Goal: Use online tool/utility: Utilize a website feature to perform a specific function

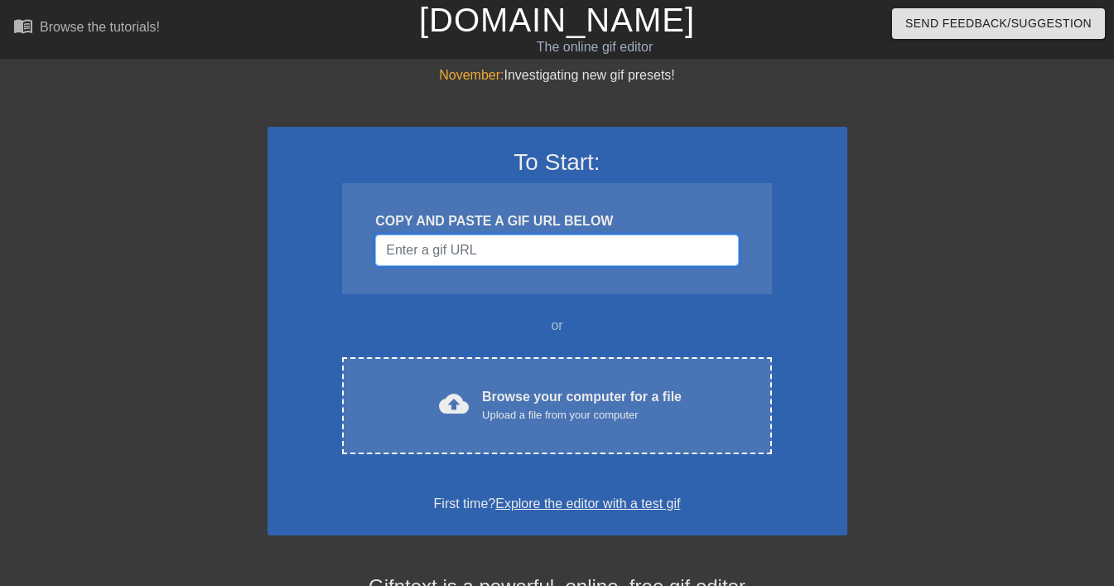
click at [495, 252] on input "Username" at bounding box center [556, 249] width 363 height 31
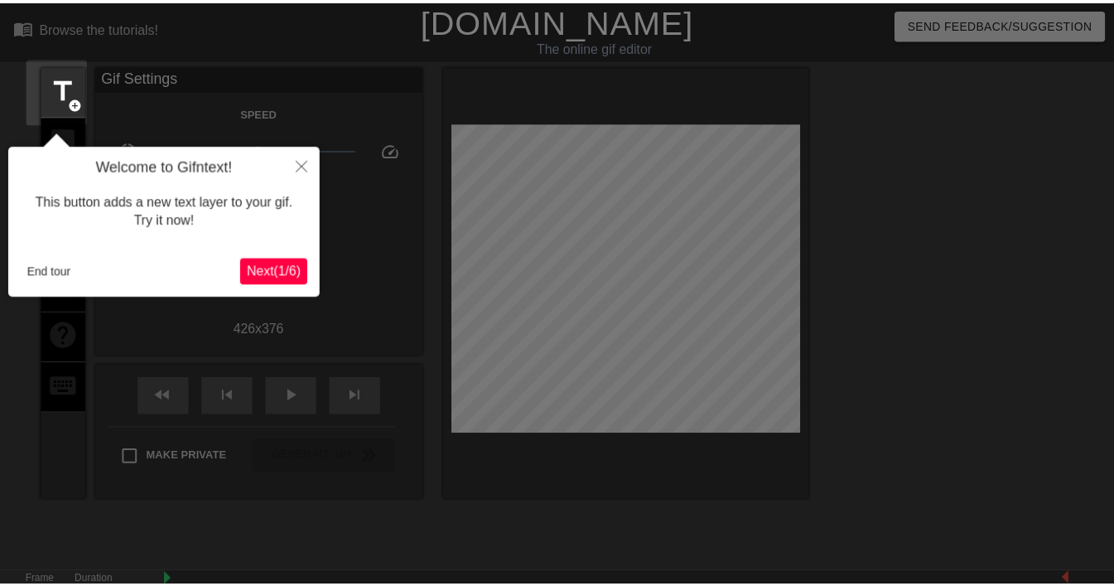
scroll to position [41, 0]
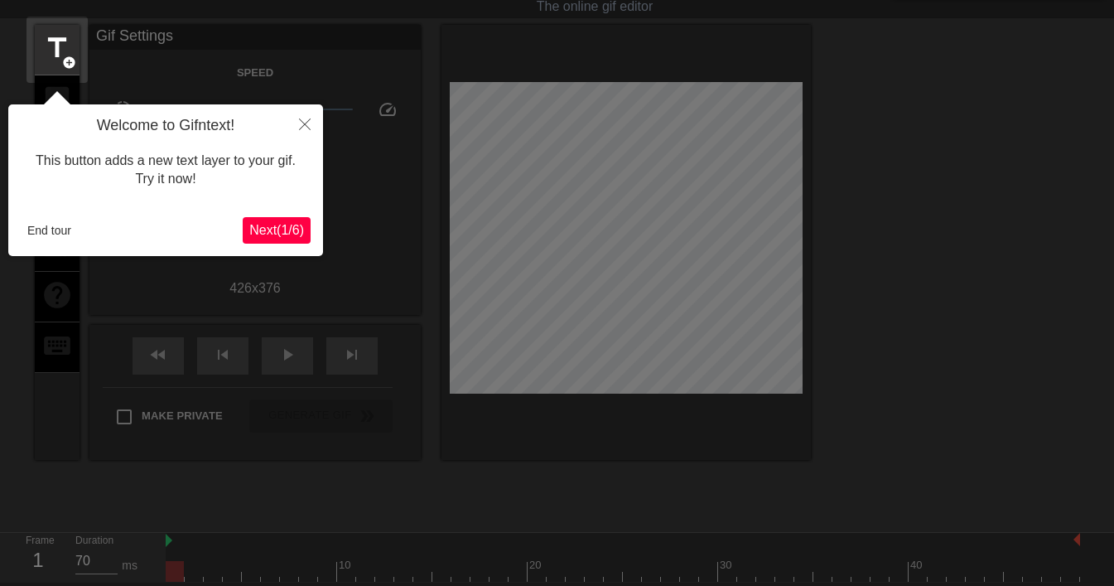
click at [281, 234] on span "Next ( 1 / 6 )" at bounding box center [276, 230] width 55 height 14
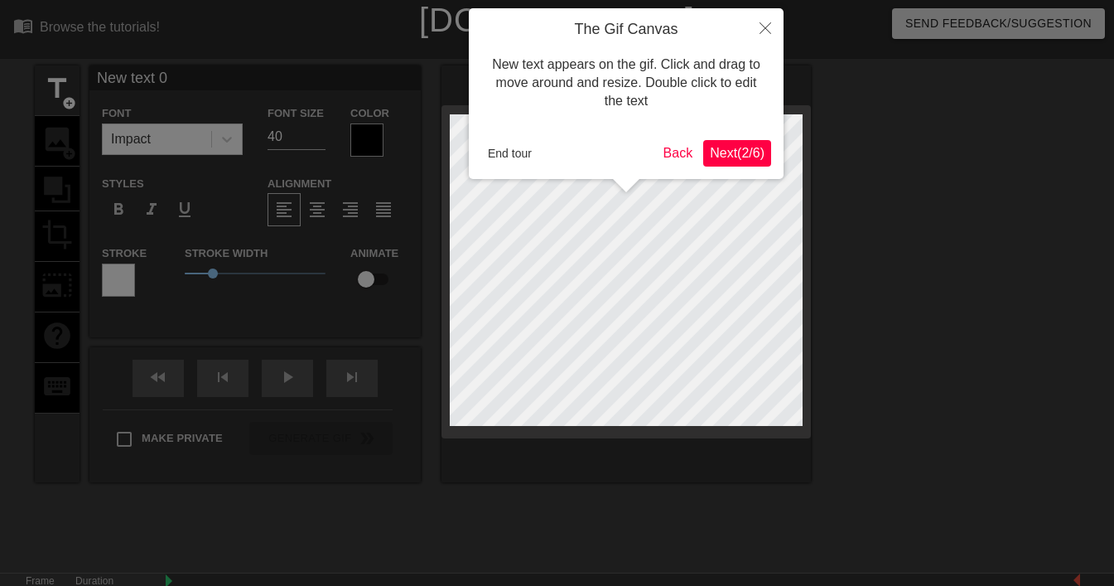
scroll to position [2, 4]
type input "T"
type textarea "T"
type input "Th"
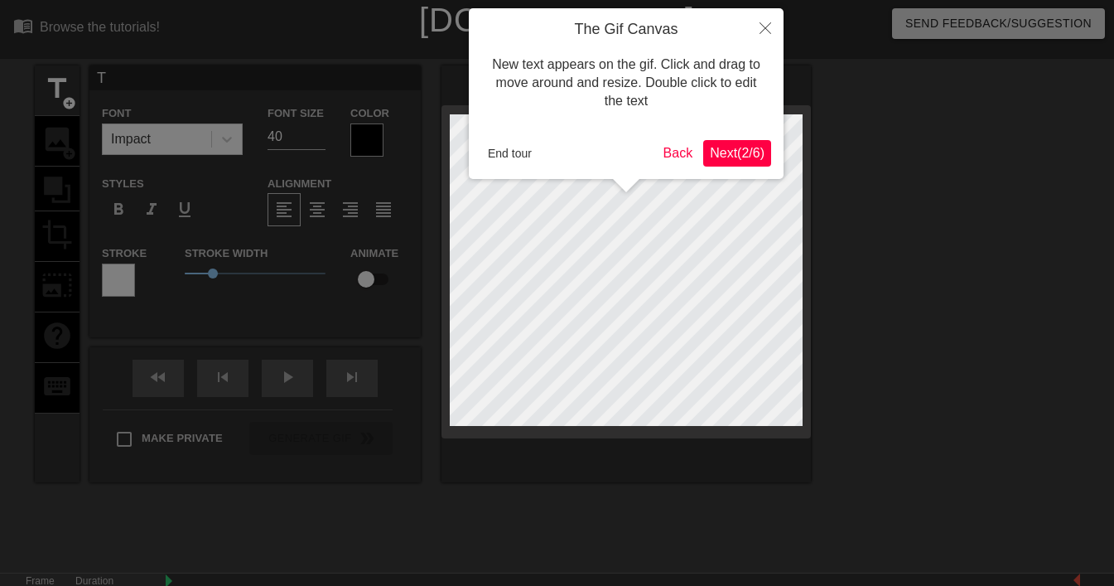
type textarea "Th"
type input "The"
type textarea "The"
type input "The"
type textarea "The"
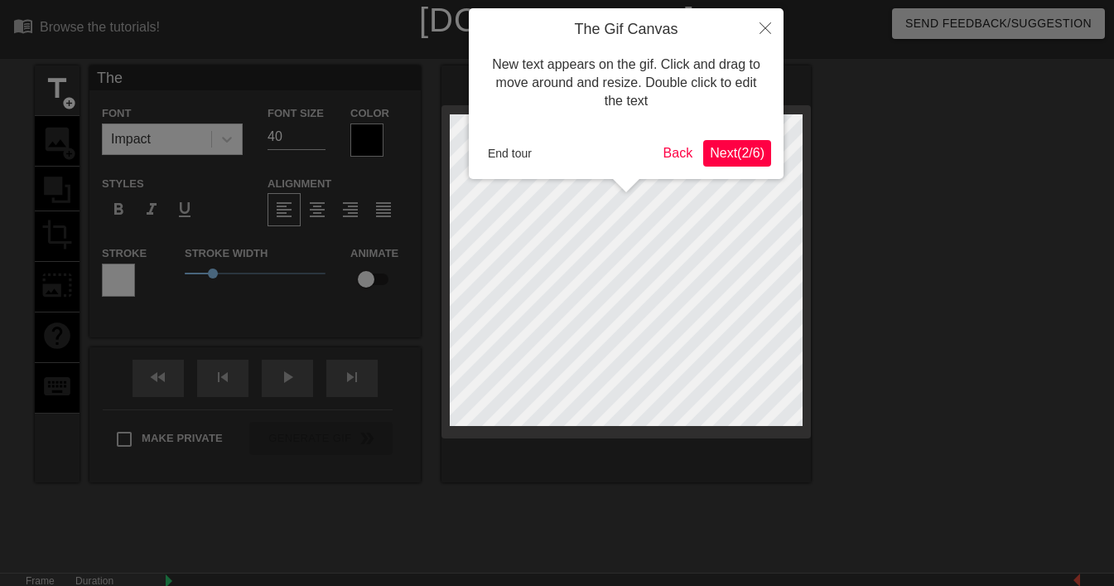
type input "The W"
type textarea "The W"
type input "The We"
type textarea "The We"
type input "The Wee"
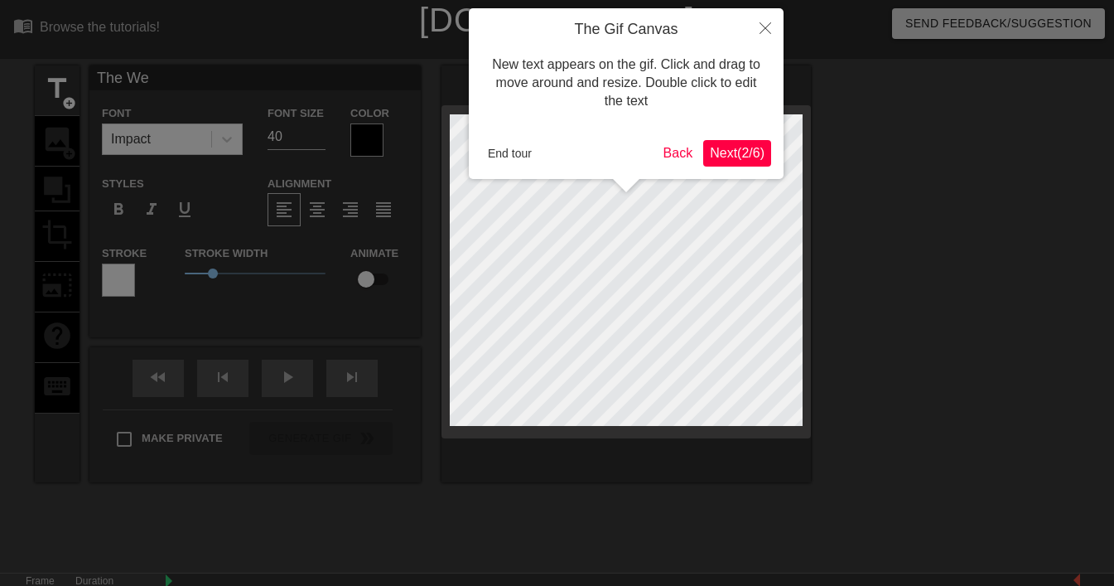
type textarea "The Wee"
type input "The Week"
type textarea "The Week"
type input "The Week"
type textarea "The Week"
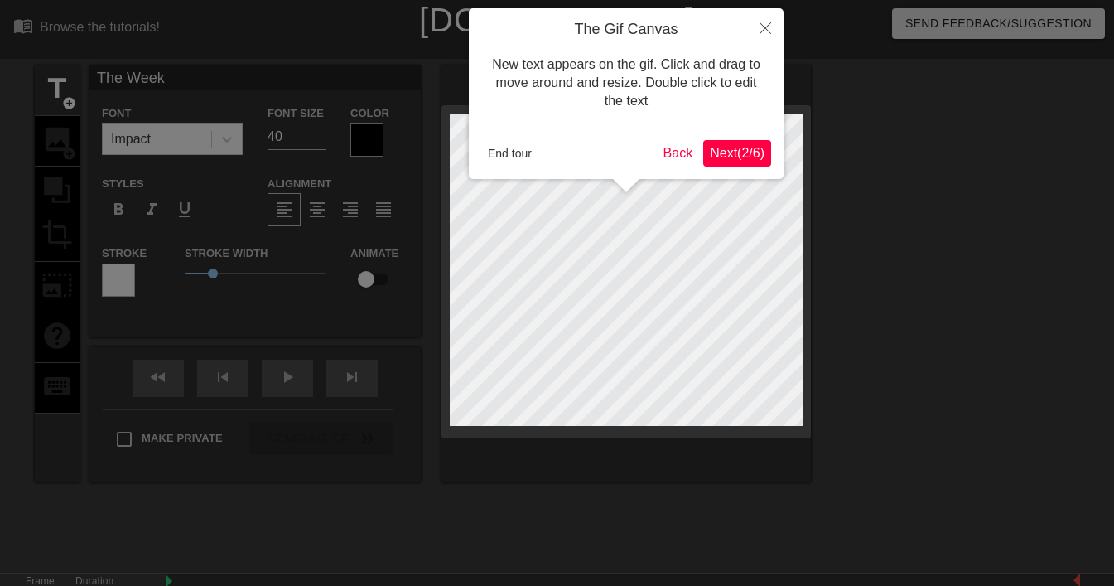
type input "The Week i"
type textarea "The Week i"
type input "The Week in"
type textarea "The Week in"
type input "The Week in"
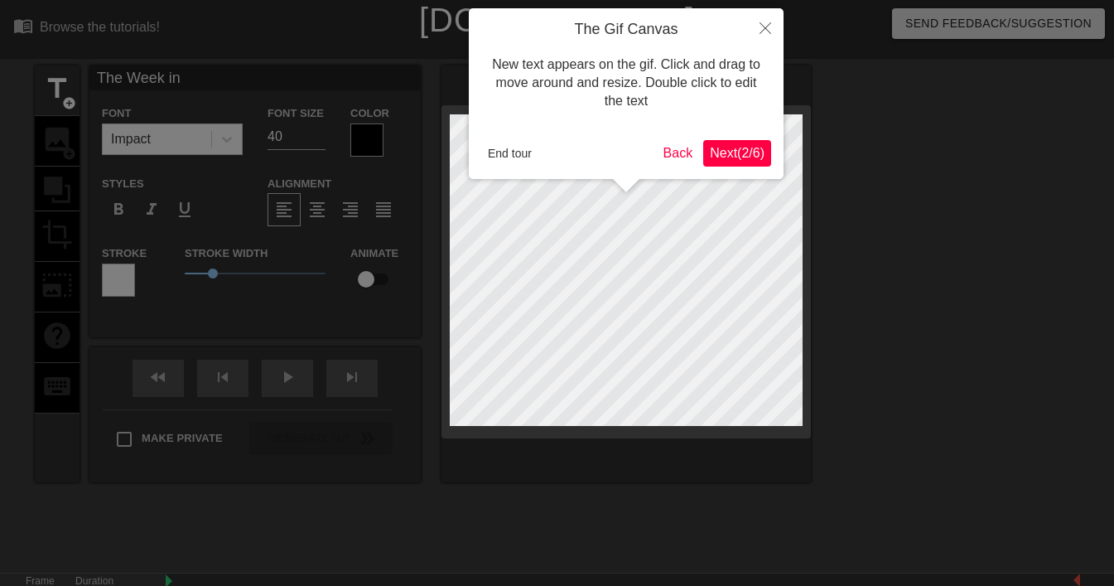
type textarea "The Week in"
type input "The Week in R"
type textarea "The Week in R"
type input "The Week in Re"
type textarea "The Week in Re"
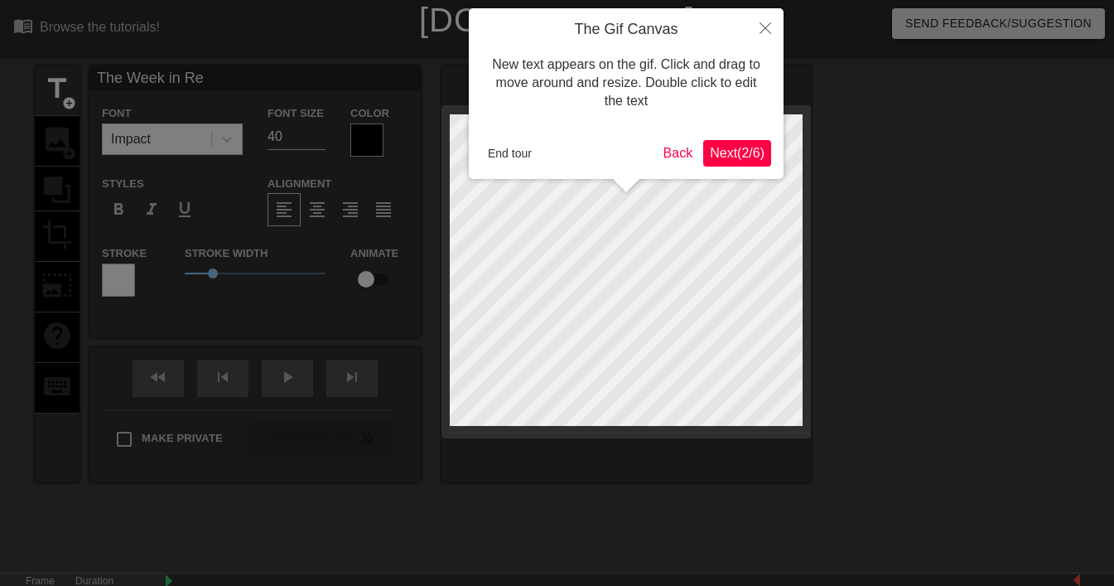
type input "The Week in Rev"
type textarea "The Week in Rev"
type input "The Week in [GEOGRAPHIC_DATA]"
type textarea "The Week in [GEOGRAPHIC_DATA]"
type input "The Week in [GEOGRAPHIC_DATA]"
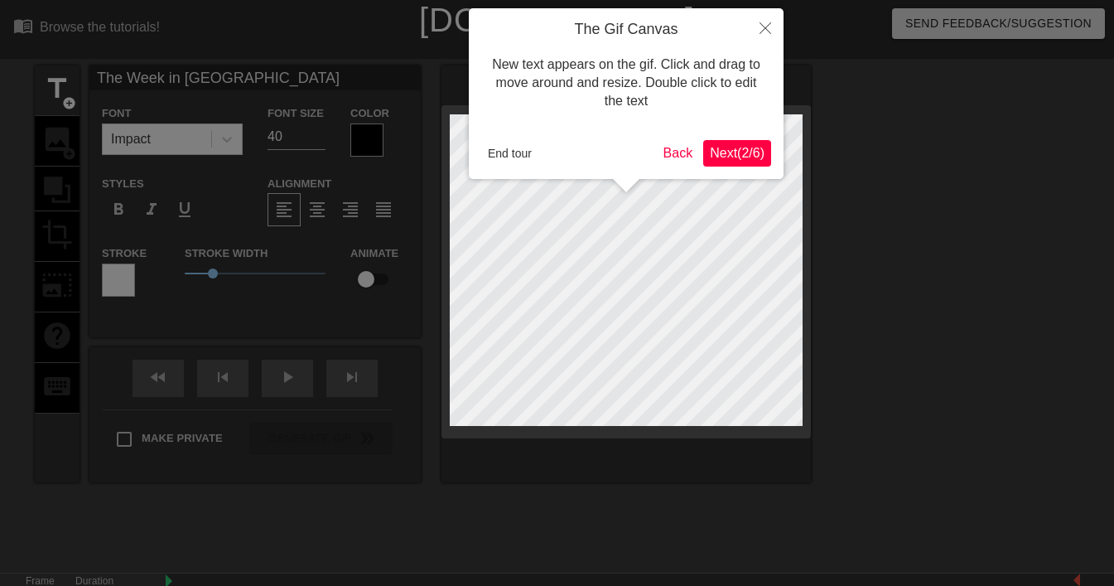
type textarea "The Week in [GEOGRAPHIC_DATA]"
type input "The Week in Review"
type textarea "The Week in Review"
type input "The Week in Review"
type textarea "The Week in Review"
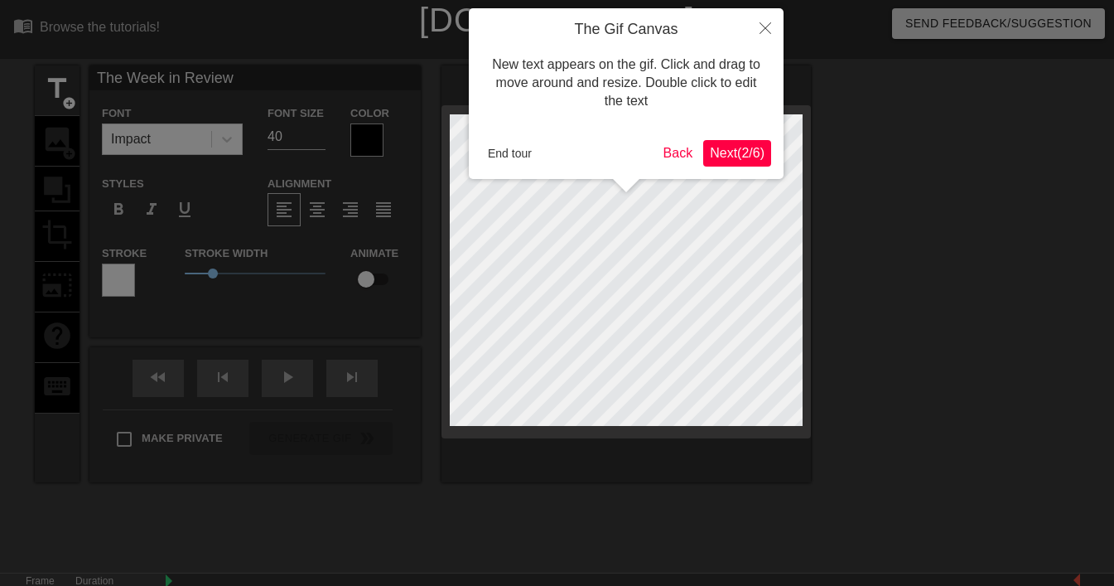
type input "The Week in Review e"
type textarea "The Week in Review e"
type input "The Week in Review em"
type textarea "The Week in Review em"
type input "The Week in Review ema"
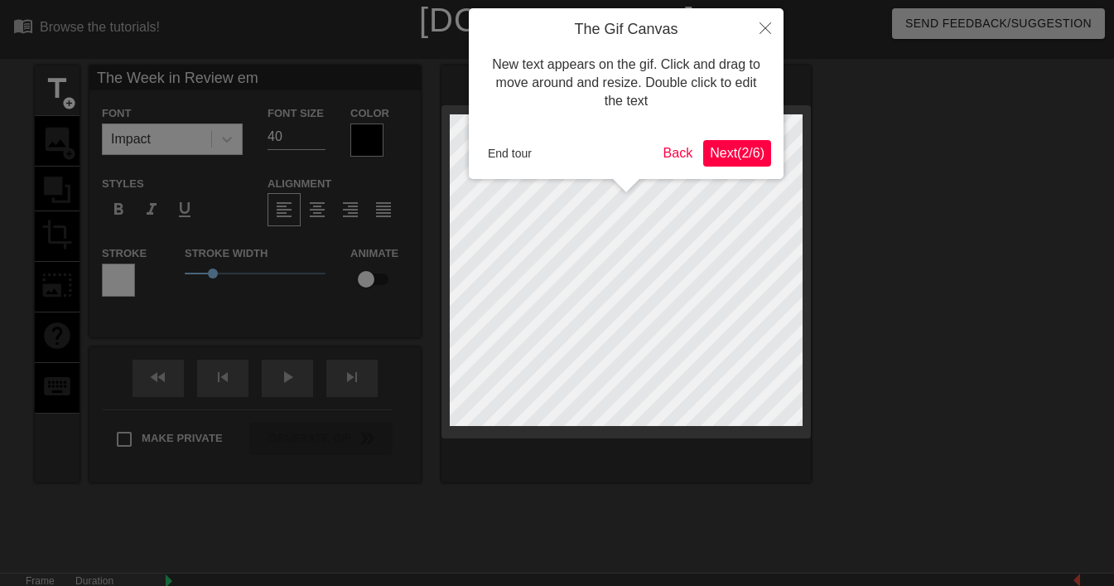
type textarea "The Week in Review ema"
type input "The Week in Review emai"
type textarea "The Week in Review email"
type input "The Week in Review email"
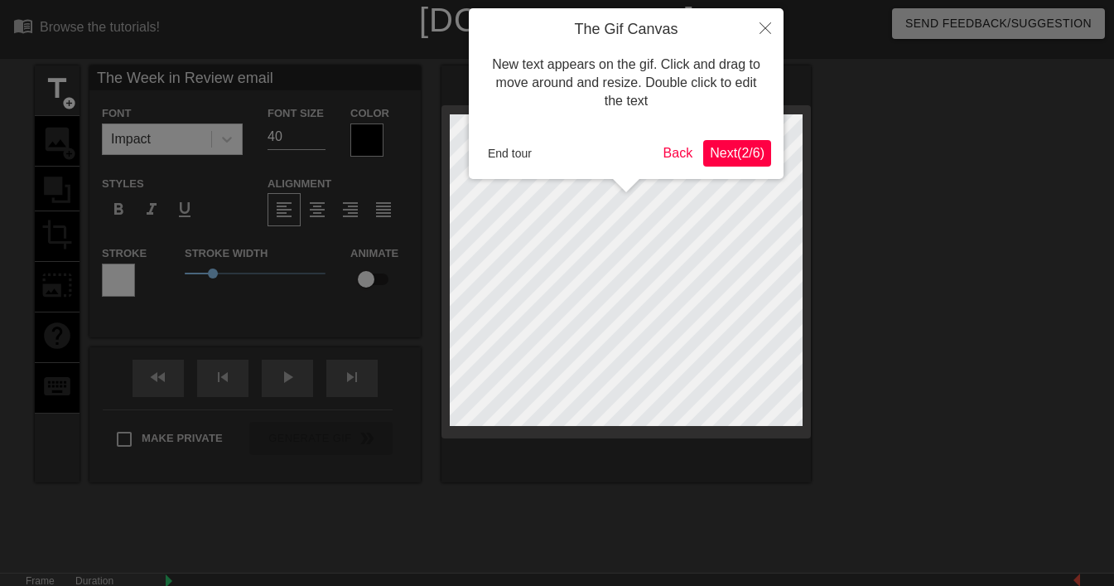
type textarea "The Week in Review email"
type input "The Week in eview email"
type textarea "The Week in eview email"
type input "The Week in review email"
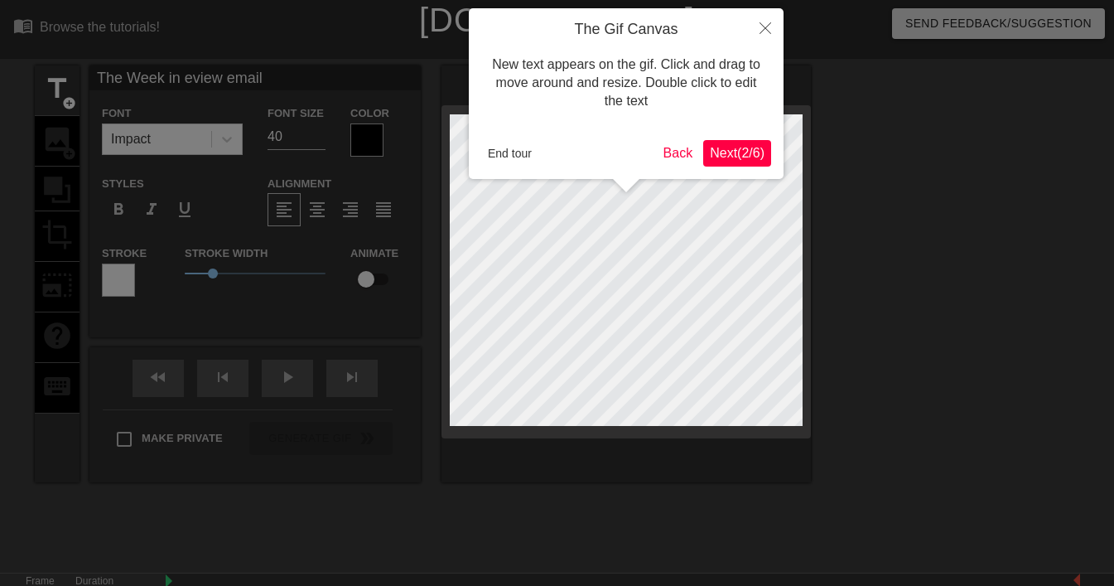
type textarea "The Week in review email"
type input "The eek in review email"
type textarea "The eek in review email"
type input "The week in review email"
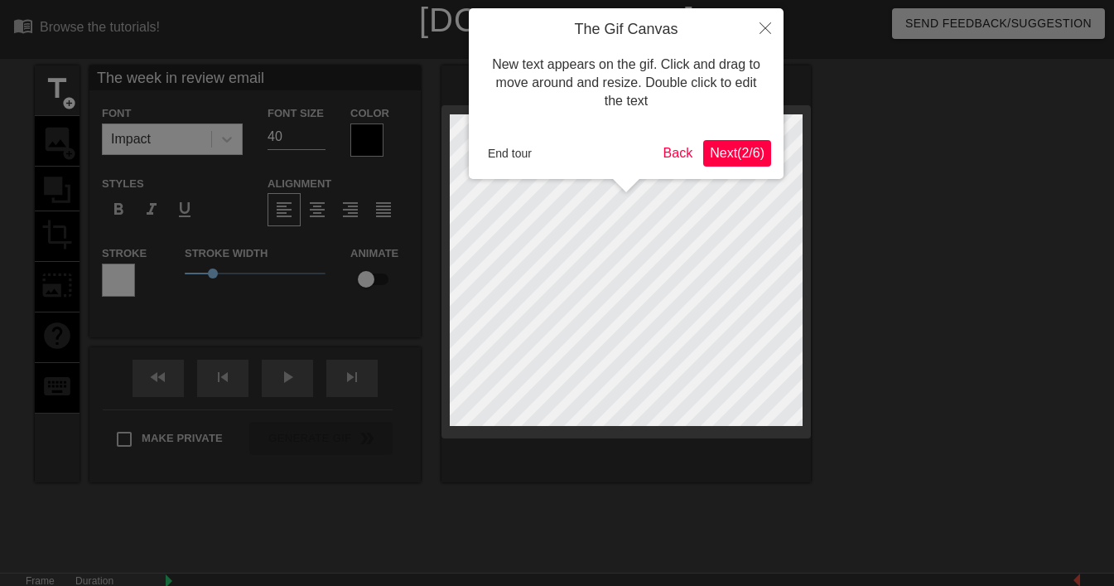
type textarea "The week in review email"
click at [320, 209] on div at bounding box center [557, 336] width 1114 height 673
click at [317, 214] on div at bounding box center [557, 336] width 1114 height 673
click at [522, 149] on button "End tour" at bounding box center [509, 153] width 57 height 25
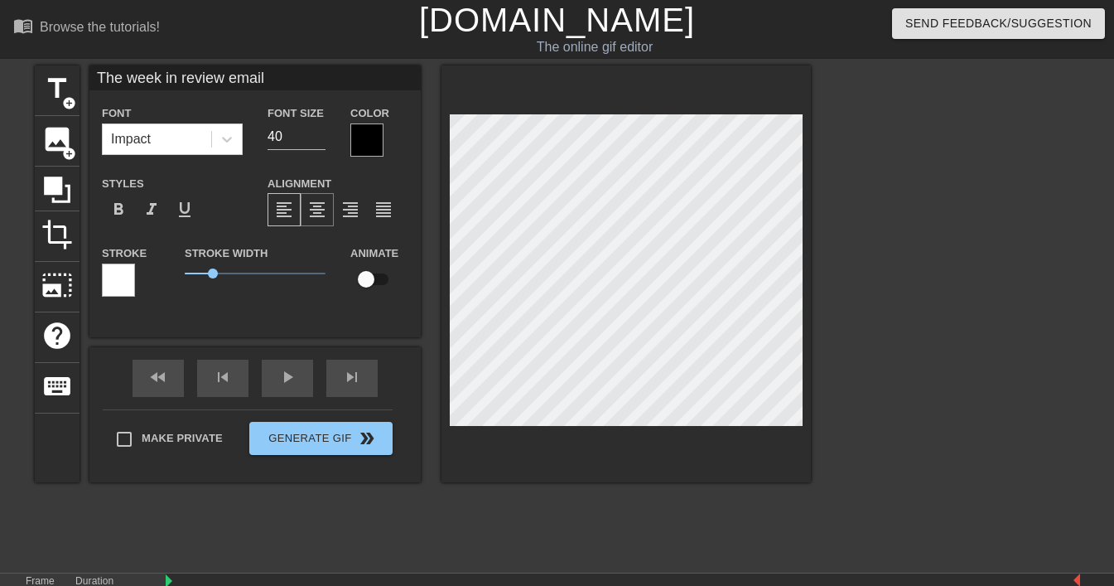
click at [327, 218] on div "format_align_center" at bounding box center [317, 209] width 33 height 33
click at [375, 141] on div at bounding box center [366, 139] width 33 height 33
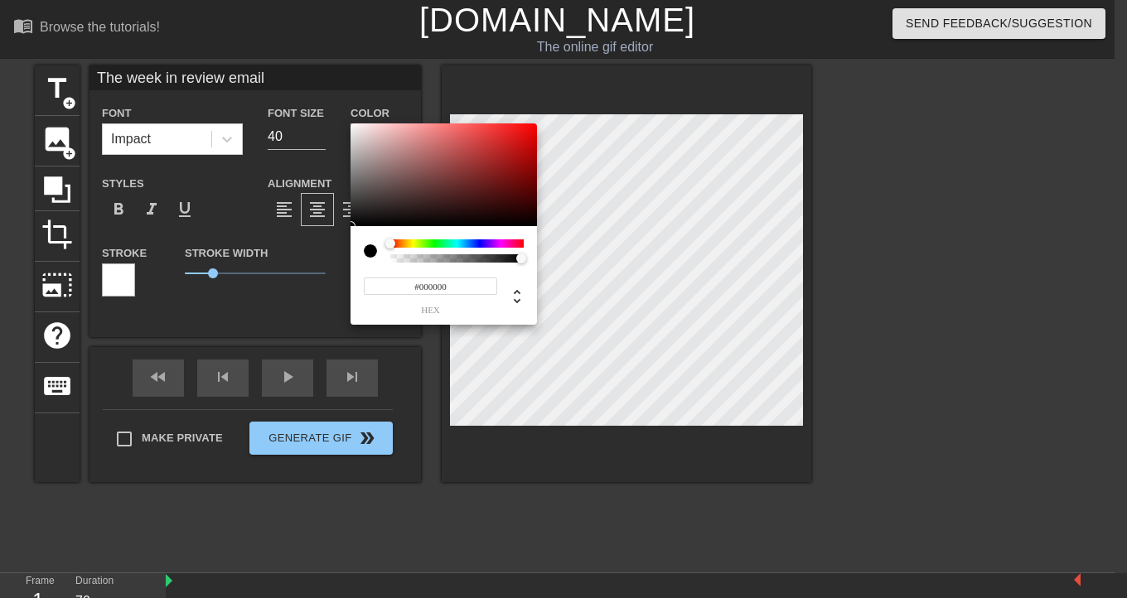
type input "The week in review email"
type input "#9C6767"
type input "The week in review email"
type input "#A47777"
type input "The week in review email"
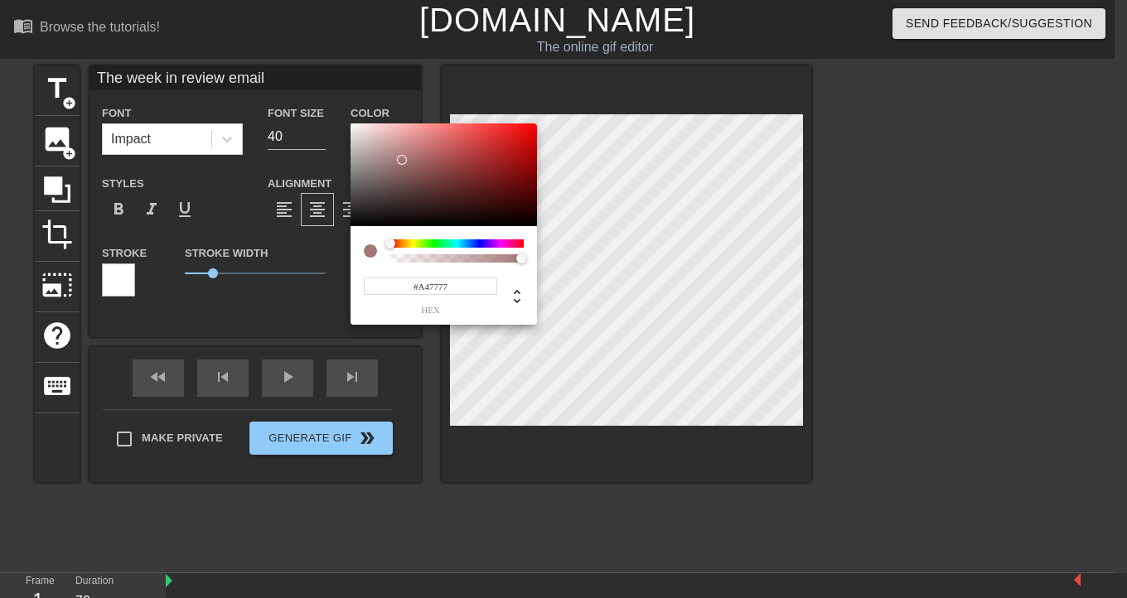
type input "#D4C8C8"
type input "The week in review email"
type input "#FFFFFF"
drag, startPoint x: 414, startPoint y: 163, endPoint x: 302, endPoint y: 94, distance: 131.3
click at [302, 94] on div "#FFFFFF hex" at bounding box center [563, 299] width 1127 height 598
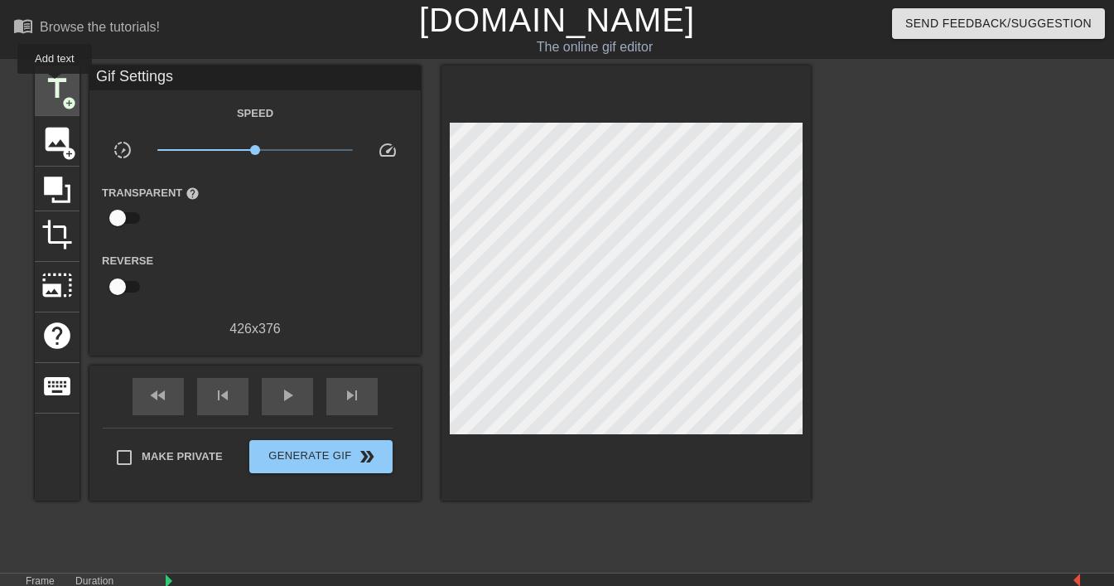
click at [56, 85] on span "title" at bounding box center [56, 88] width 31 height 31
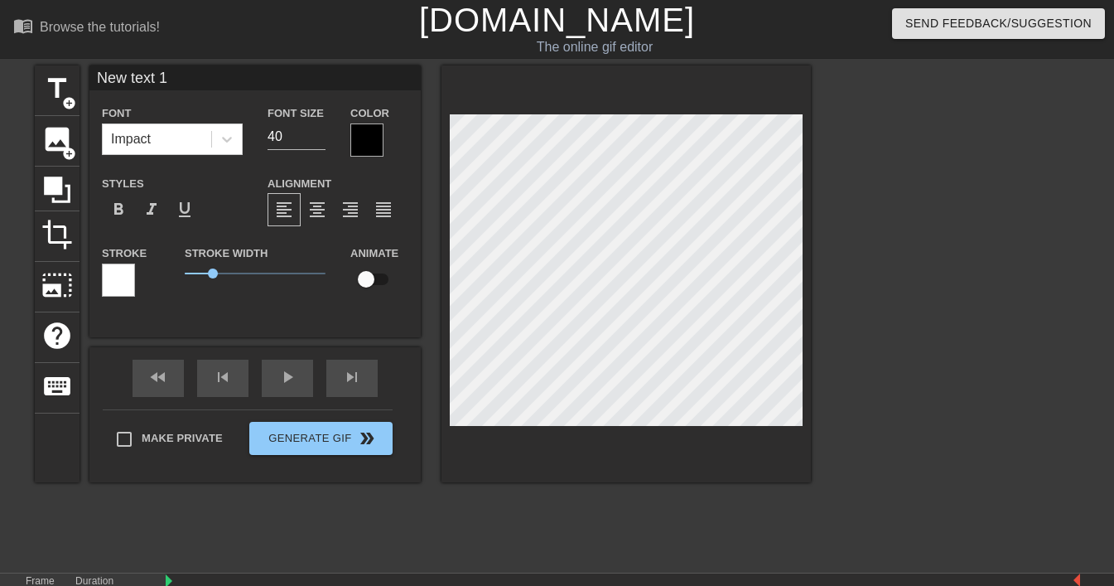
click at [117, 278] on div at bounding box center [118, 279] width 33 height 33
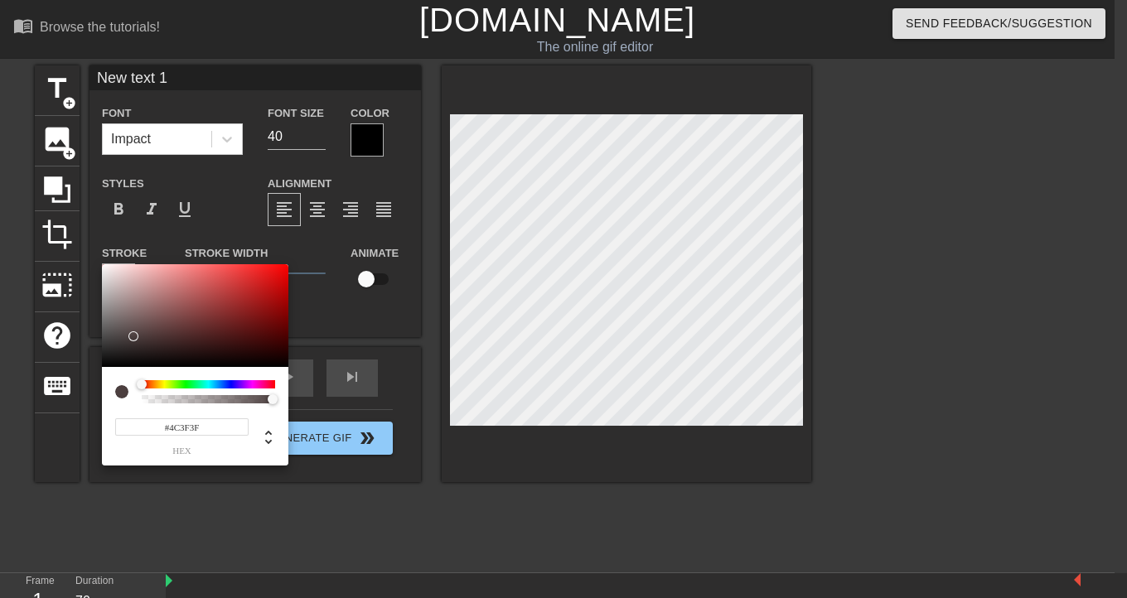
type input "#000000"
drag, startPoint x: 137, startPoint y: 333, endPoint x: 78, endPoint y: 414, distance: 100.3
click at [78, 414] on div "#000000 hex" at bounding box center [563, 299] width 1127 height 598
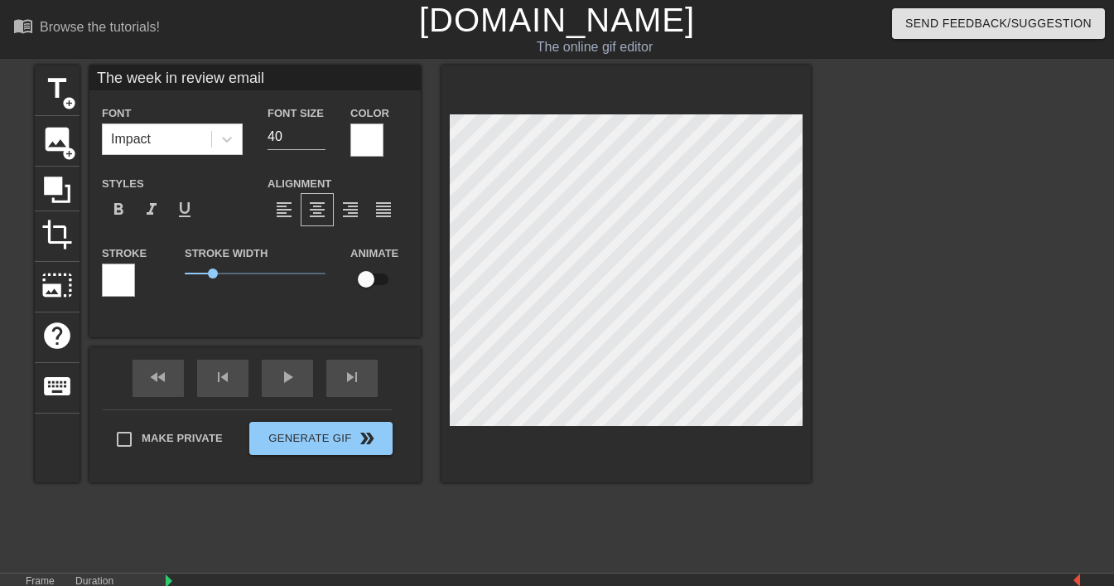
click at [119, 282] on div at bounding box center [118, 279] width 33 height 33
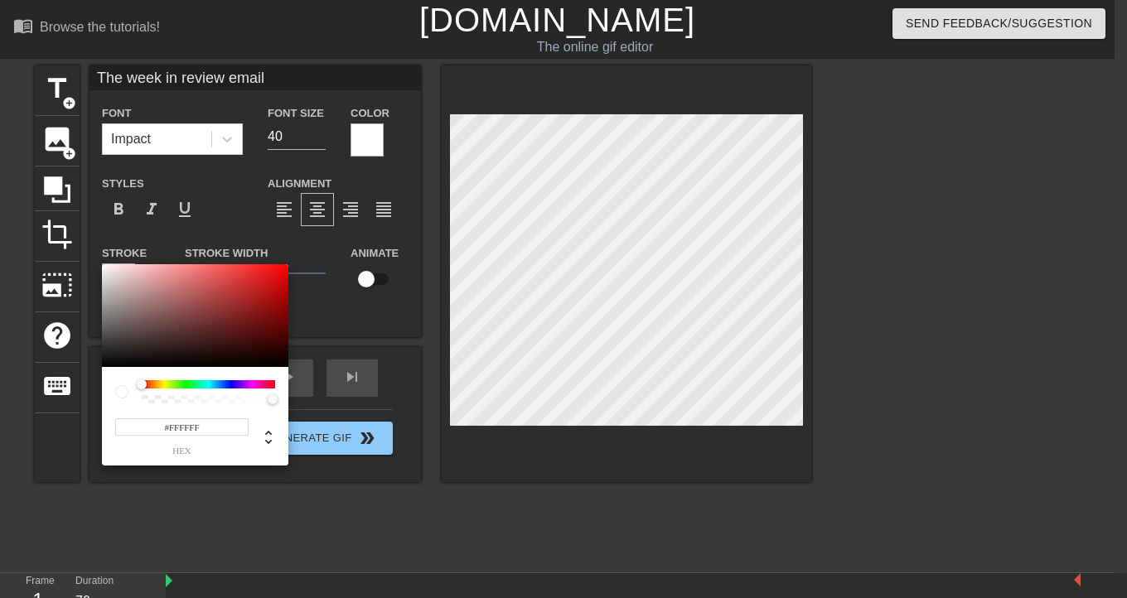
type input "The week in review email"
type input "#3D3535"
type input "The week in review email"
type input "#312C2C"
type input "The week in review email"
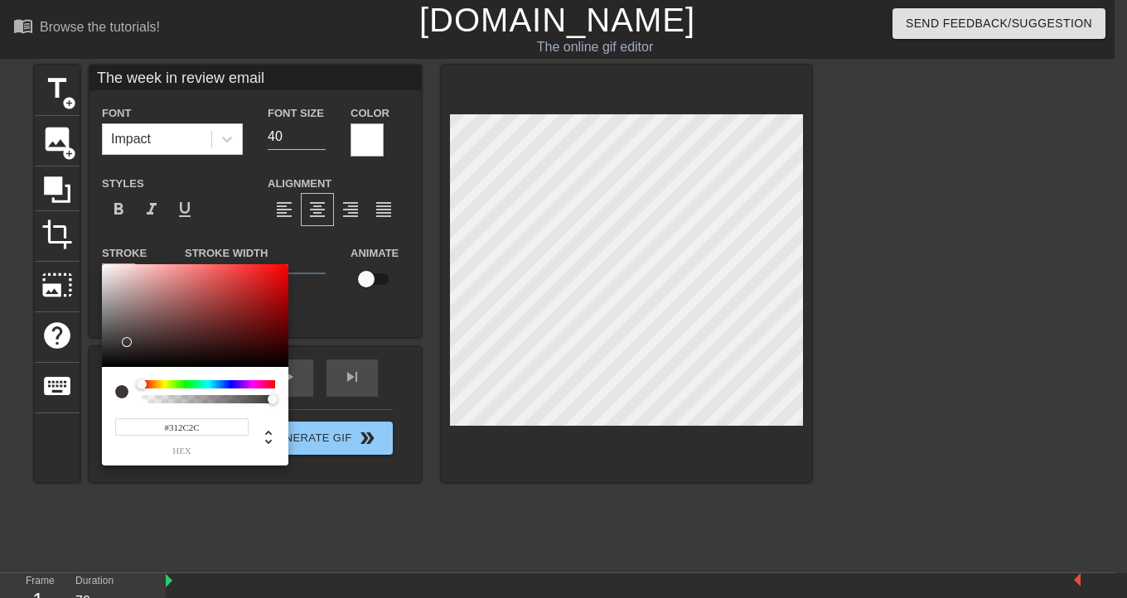
type input "#181717"
type input "The week in review email"
type input "#000000"
type input "The week in review email"
drag, startPoint x: 128, startPoint y: 342, endPoint x: 85, endPoint y: 396, distance: 69.0
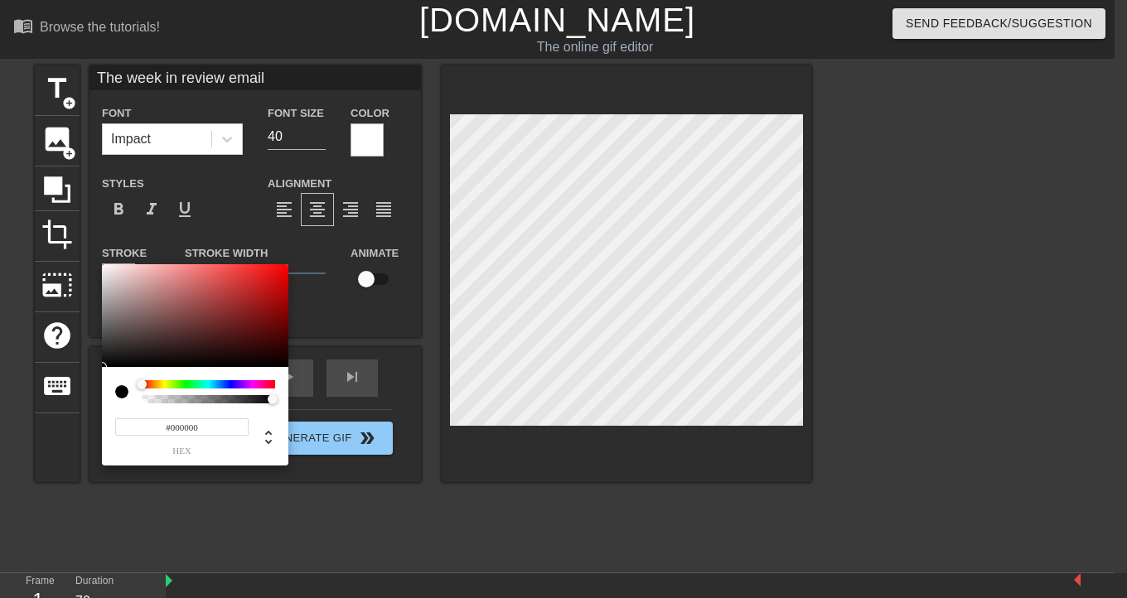
click at [85, 396] on div "#000000 hex" at bounding box center [563, 299] width 1127 height 598
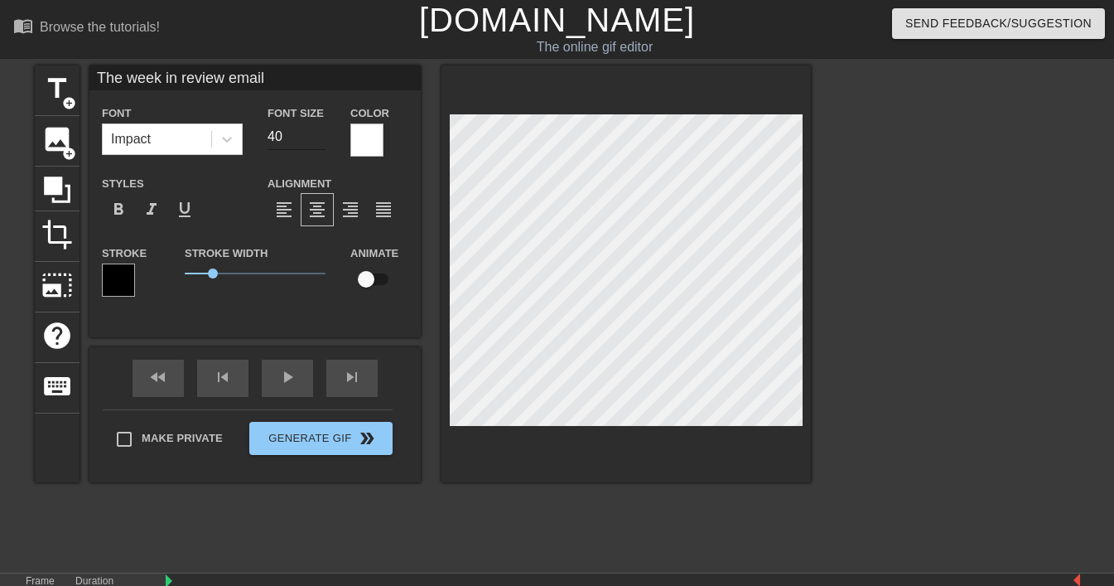
click at [286, 142] on input "40" at bounding box center [297, 136] width 58 height 27
type input "The week in review email"
type input "2"
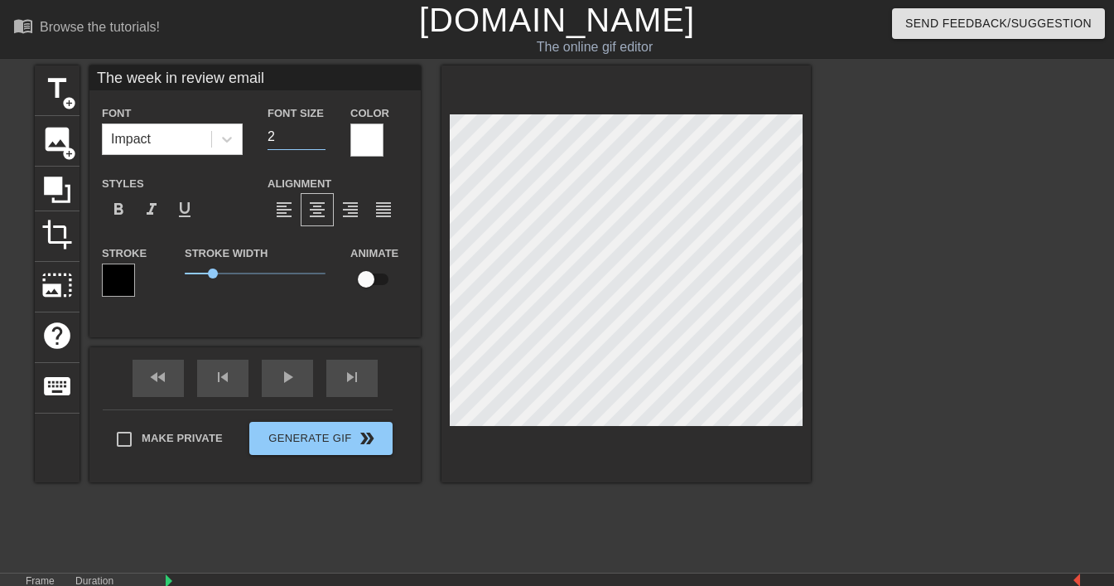
type input "The week in review email"
type input "20"
type input "The week in review email"
type input "2"
type input "The week in review email"
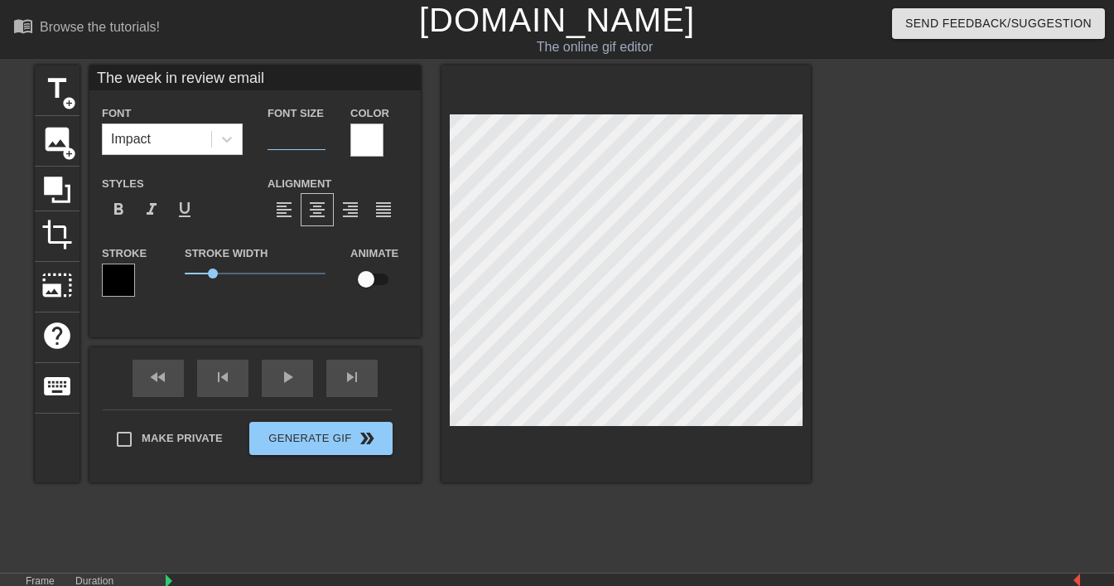
type input "The week in review email"
type input "3"
type input "The week in review email"
type input "30"
click at [370, 279] on input "checkbox" at bounding box center [366, 278] width 94 height 31
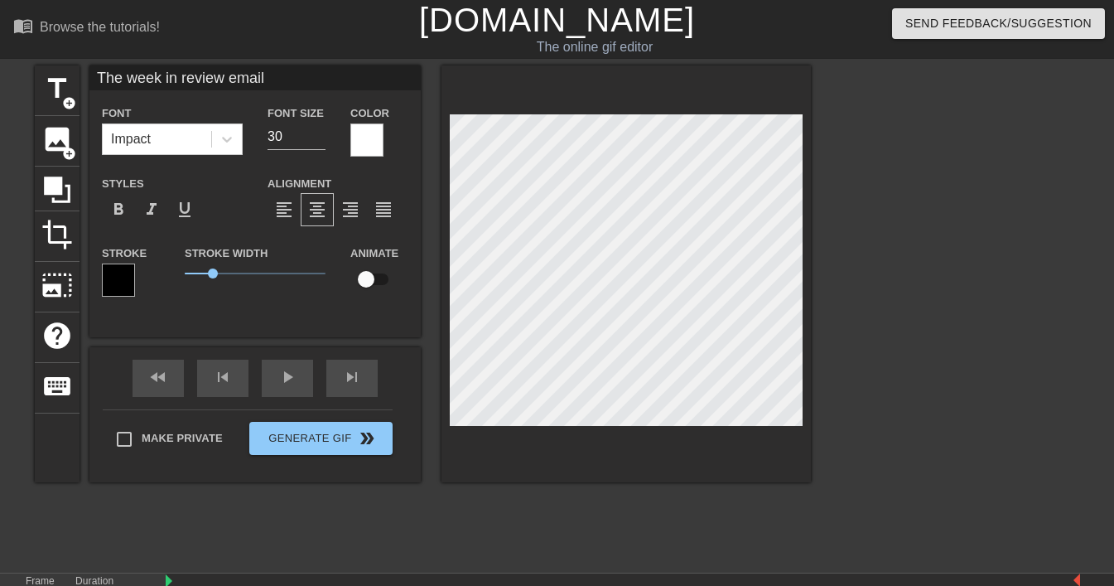
checkbox input "true"
type input "The week in review email"
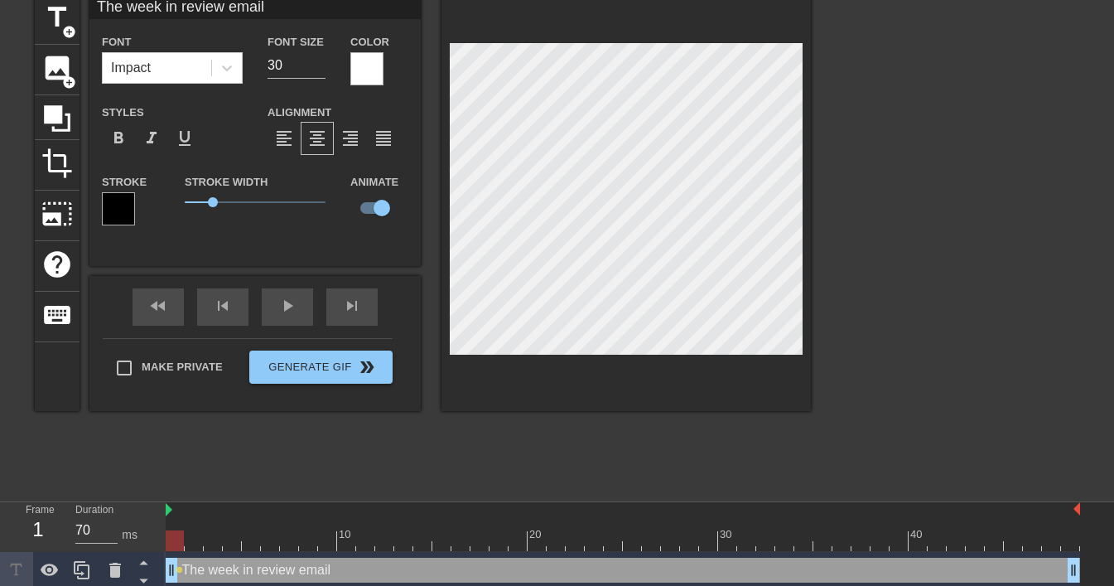
scroll to position [77, 0]
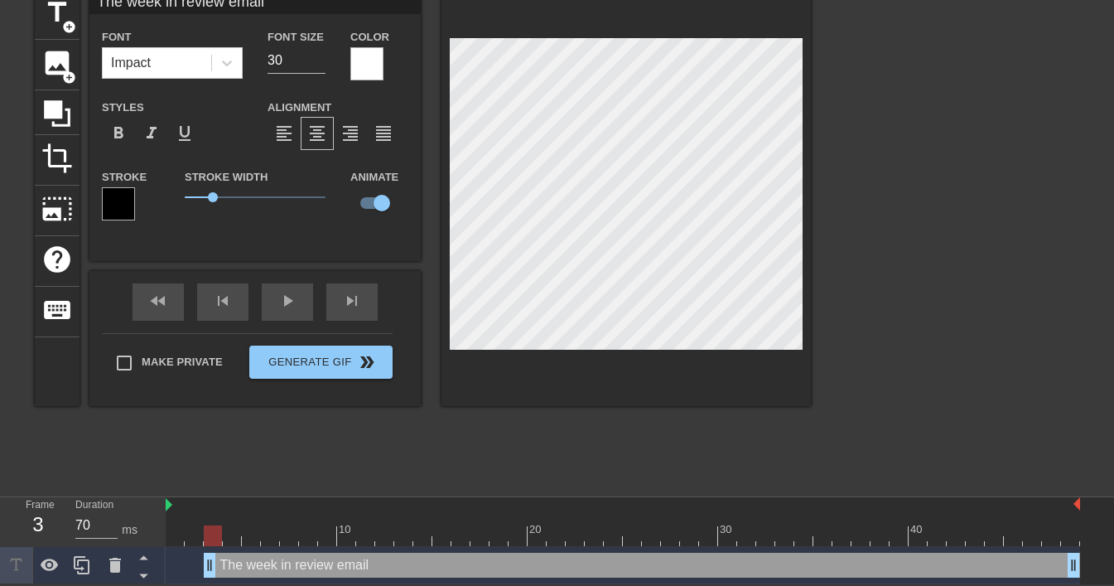
drag, startPoint x: 171, startPoint y: 568, endPoint x: 207, endPoint y: 572, distance: 36.7
drag, startPoint x: 210, startPoint y: 569, endPoint x: 253, endPoint y: 570, distance: 43.1
drag, startPoint x: 247, startPoint y: 565, endPoint x: 138, endPoint y: 581, distance: 110.5
click at [138, 581] on div "Frame 1 Duration 70 ms 10 20 30 40 The week in review email drag_handle drag_ha…" at bounding box center [557, 540] width 1114 height 87
drag, startPoint x: 167, startPoint y: 568, endPoint x: 220, endPoint y: 570, distance: 53.9
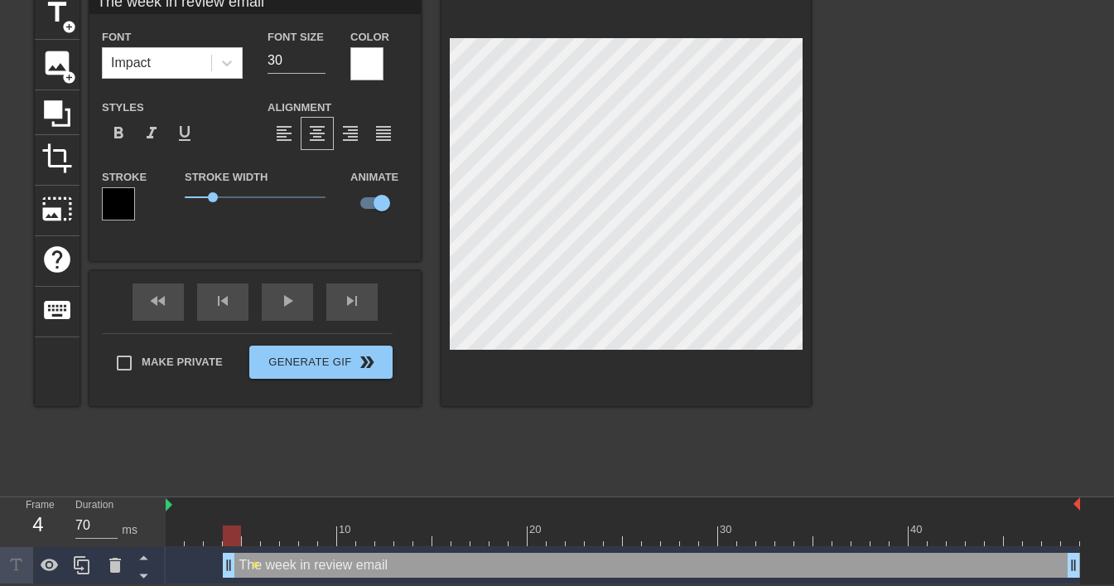
click at [220, 570] on div "The week in review email drag_handle drag_handle lens" at bounding box center [623, 565] width 915 height 25
drag, startPoint x: 229, startPoint y: 564, endPoint x: 273, endPoint y: 565, distance: 43.9
drag, startPoint x: 264, startPoint y: 556, endPoint x: 245, endPoint y: 558, distance: 19.1
drag, startPoint x: 249, startPoint y: 565, endPoint x: 335, endPoint y: 564, distance: 86.2
click at [335, 564] on div "The week in review email drag_handle drag_handle" at bounding box center [623, 565] width 915 height 25
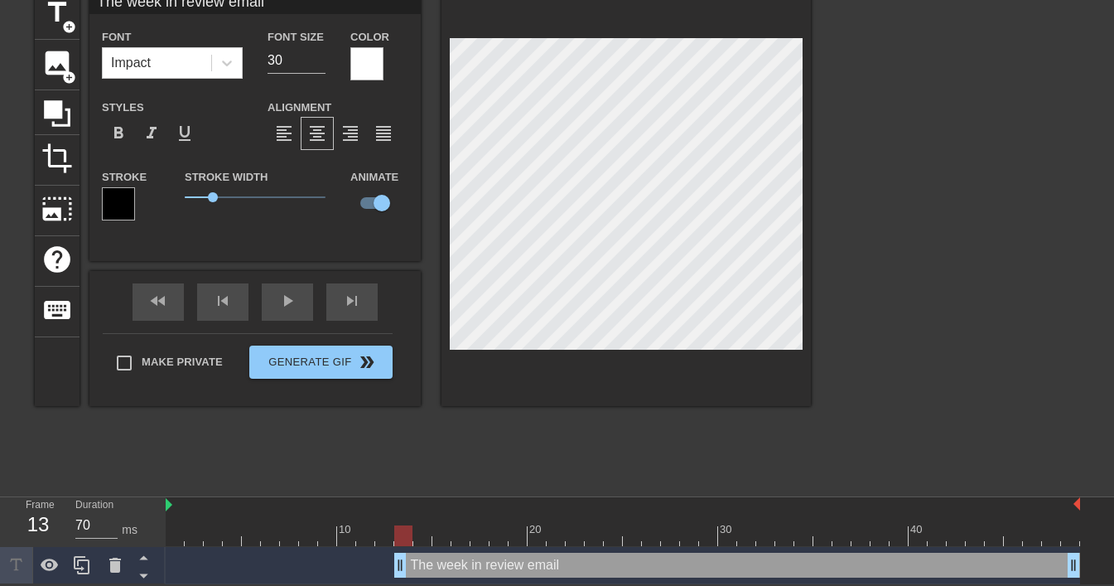
drag, startPoint x: 342, startPoint y: 561, endPoint x: 399, endPoint y: 555, distance: 56.6
drag, startPoint x: 402, startPoint y: 567, endPoint x: 455, endPoint y: 568, distance: 53.1
drag, startPoint x: 460, startPoint y: 561, endPoint x: 498, endPoint y: 563, distance: 38.2
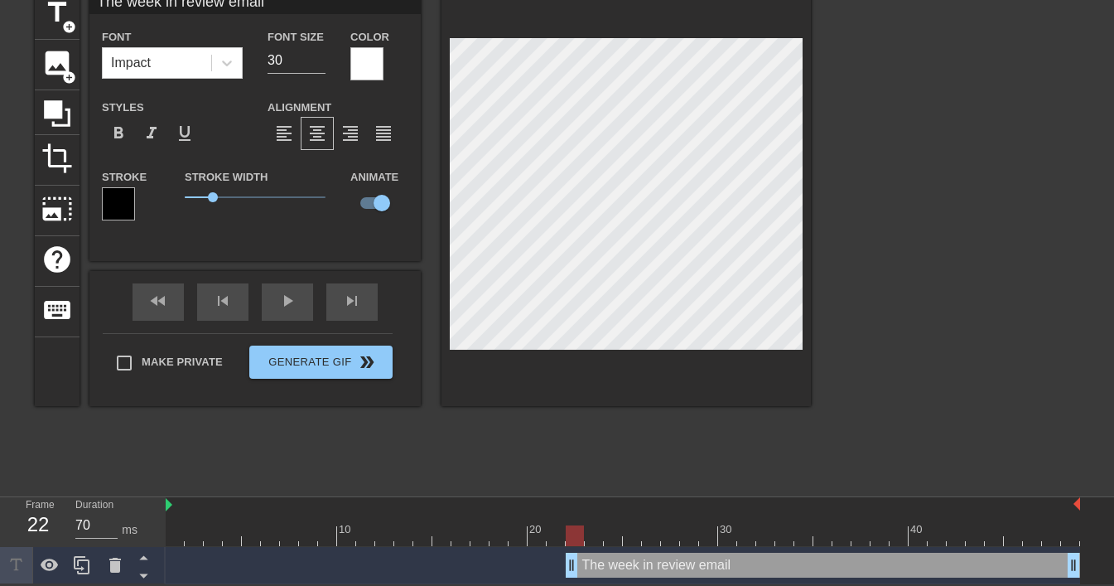
drag, startPoint x: 496, startPoint y: 555, endPoint x: 568, endPoint y: 552, distance: 71.3
drag, startPoint x: 572, startPoint y: 559, endPoint x: 595, endPoint y: 563, distance: 23.6
drag, startPoint x: 590, startPoint y: 560, endPoint x: 636, endPoint y: 561, distance: 45.6
drag, startPoint x: 630, startPoint y: 559, endPoint x: 669, endPoint y: 562, distance: 39.8
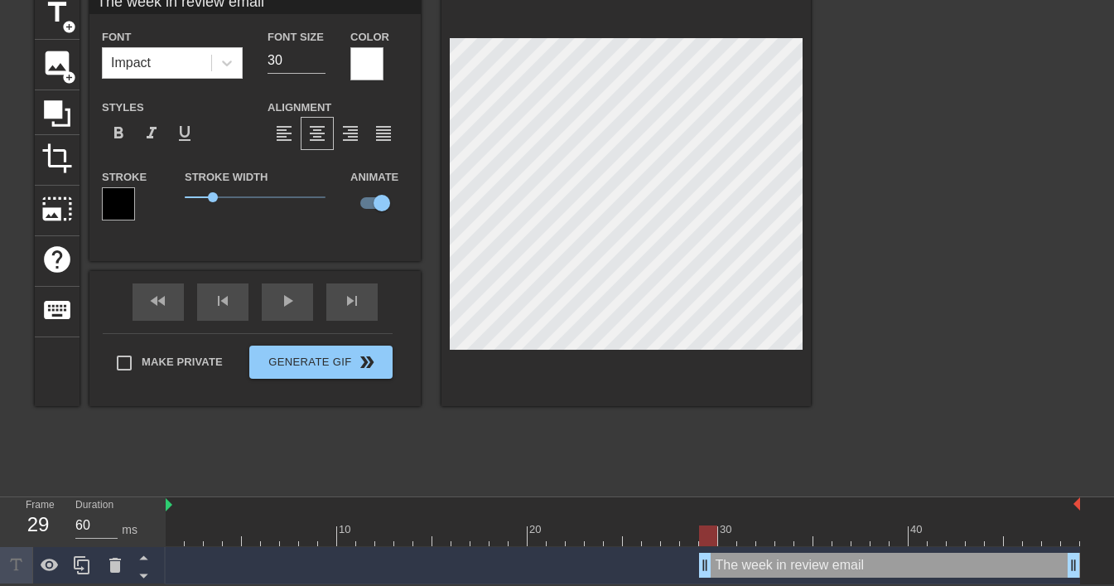
drag, startPoint x: 664, startPoint y: 560, endPoint x: 704, endPoint y: 563, distance: 40.7
drag, startPoint x: 704, startPoint y: 563, endPoint x: 744, endPoint y: 564, distance: 39.8
drag, startPoint x: 741, startPoint y: 564, endPoint x: 800, endPoint y: 563, distance: 59.7
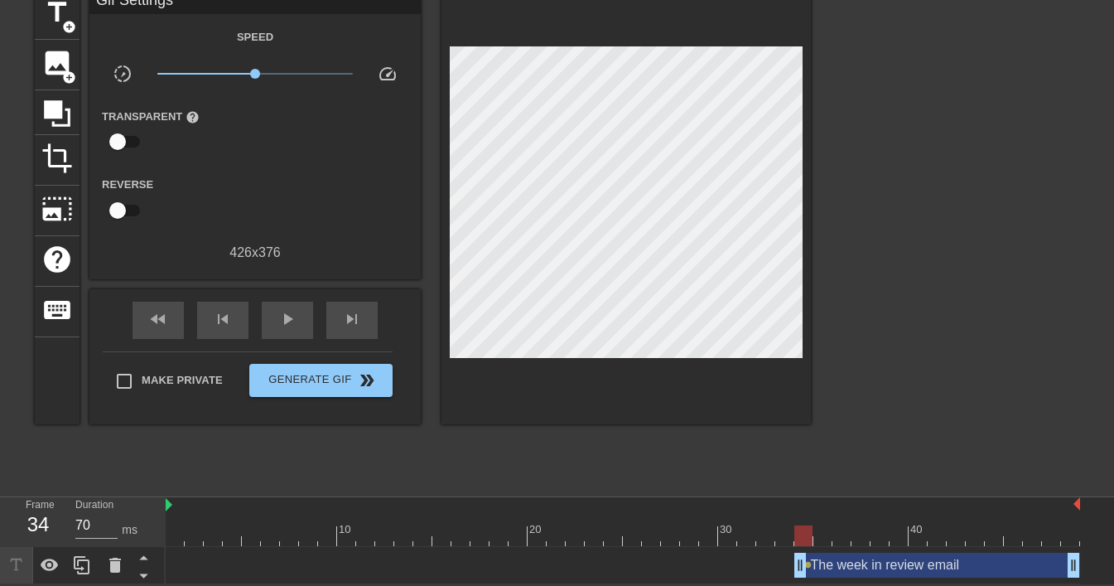
drag, startPoint x: 804, startPoint y: 560, endPoint x: 826, endPoint y: 558, distance: 22.4
click at [826, 558] on div "The week in review email drag_handle drag_handle lens" at bounding box center [623, 565] width 915 height 25
drag, startPoint x: 801, startPoint y: 564, endPoint x: 824, endPoint y: 565, distance: 23.2
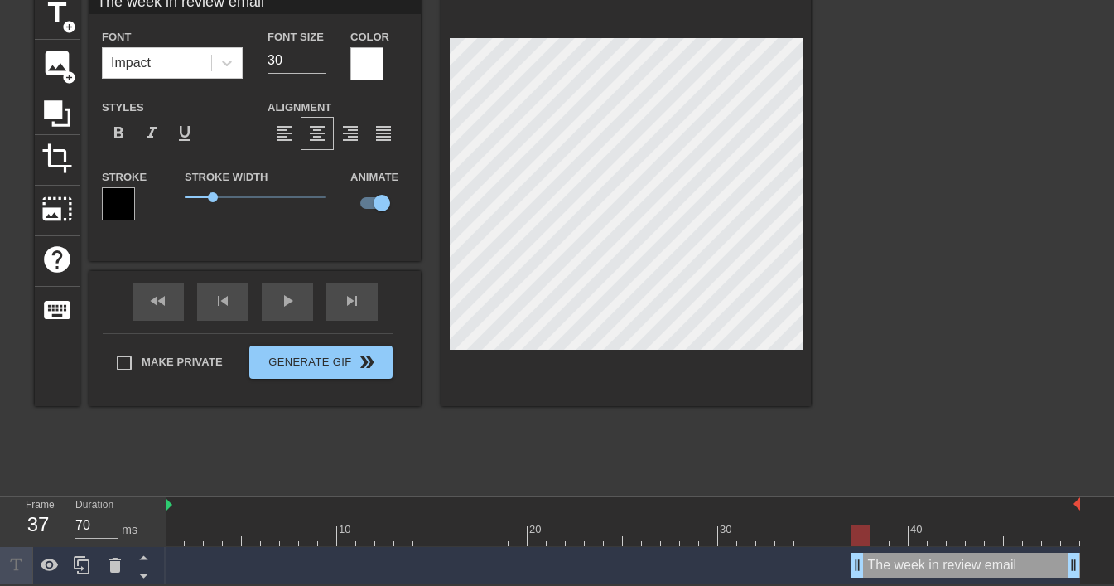
drag, startPoint x: 819, startPoint y: 559, endPoint x: 863, endPoint y: 563, distance: 44.0
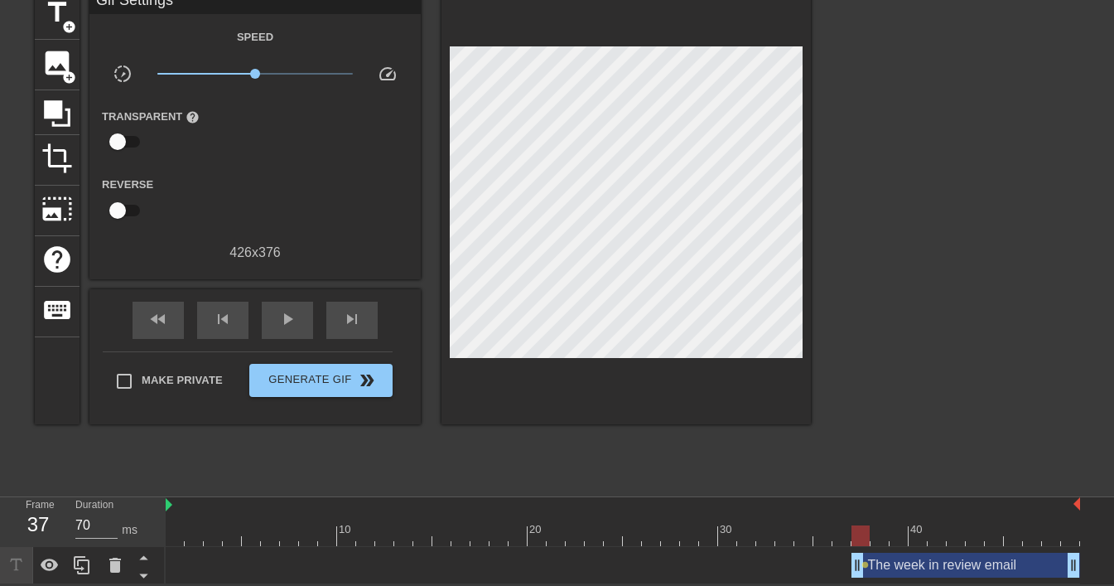
drag, startPoint x: 863, startPoint y: 561, endPoint x: 894, endPoint y: 562, distance: 31.5
click at [894, 562] on div "The week in review email drag_handle drag_handle lens" at bounding box center [623, 565] width 915 height 25
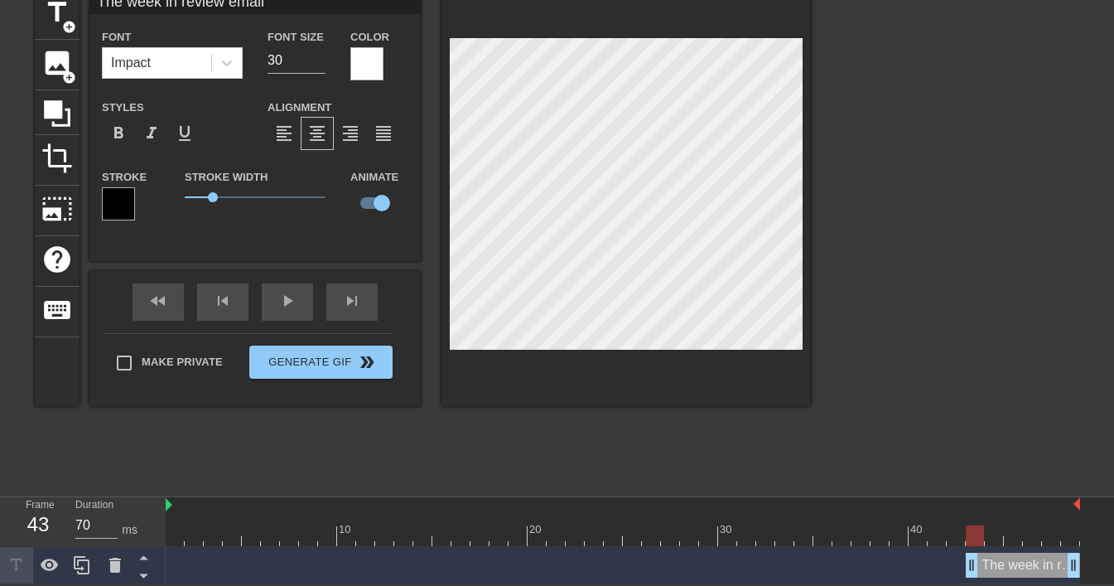
drag, startPoint x: 856, startPoint y: 563, endPoint x: 974, endPoint y: 564, distance: 117.7
type input "60"
drag, startPoint x: 971, startPoint y: 559, endPoint x: 1088, endPoint y: 550, distance: 117.2
click at [1088, 550] on div "The week in review email drag_handle drag_handle" at bounding box center [640, 565] width 949 height 37
drag, startPoint x: 1069, startPoint y: 563, endPoint x: 1067, endPoint y: 596, distance: 32.4
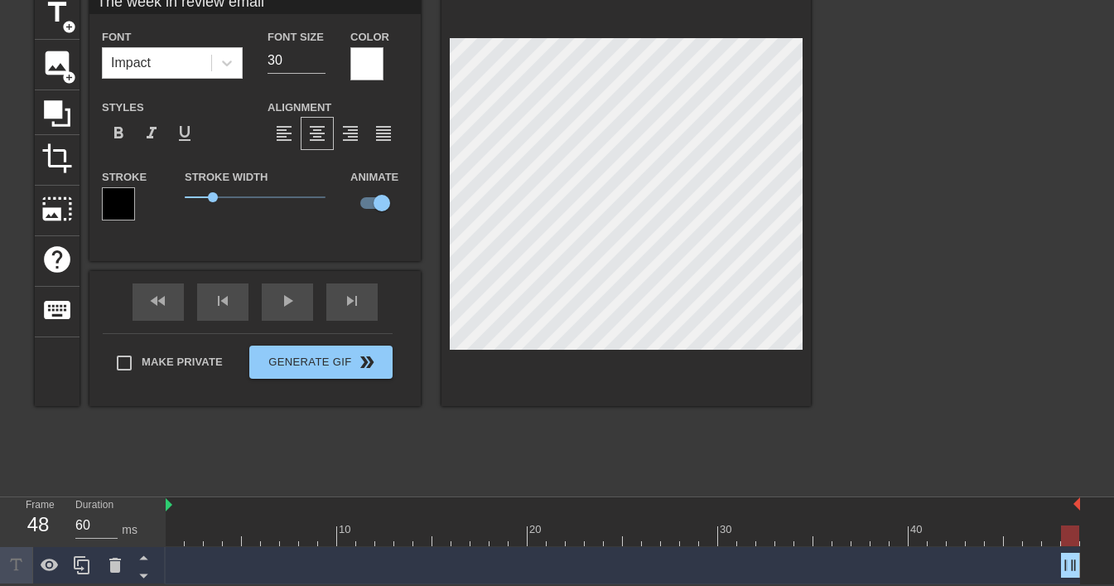
click at [1067, 584] on html "menu_book Browse the tutorials! [DOMAIN_NAME] The online gif editor Send Feedba…" at bounding box center [557, 254] width 1114 height 660
drag, startPoint x: 1074, startPoint y: 559, endPoint x: 942, endPoint y: 548, distance: 132.3
click at [942, 548] on div "The week in review email drag_handle drag_handle" at bounding box center [623, 565] width 915 height 37
drag, startPoint x: 1075, startPoint y: 565, endPoint x: 960, endPoint y: 547, distance: 115.8
click at [955, 549] on div "The week in review email drag_handle drag_handle" at bounding box center [623, 565] width 915 height 37
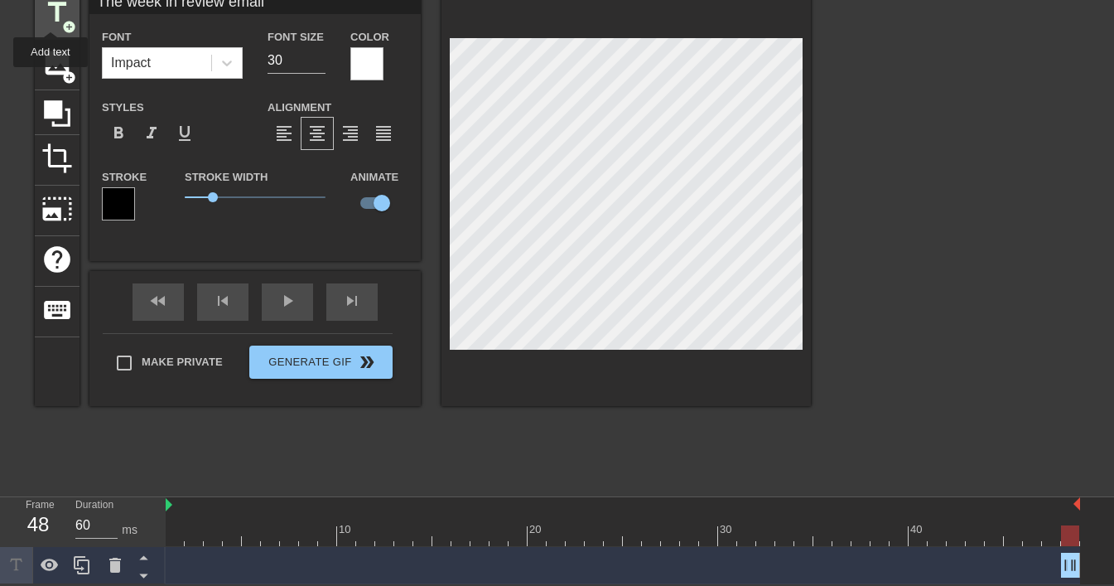
click at [51, 17] on span "title" at bounding box center [56, 12] width 31 height 31
type input "New text 2"
type input "40"
checkbox input "false"
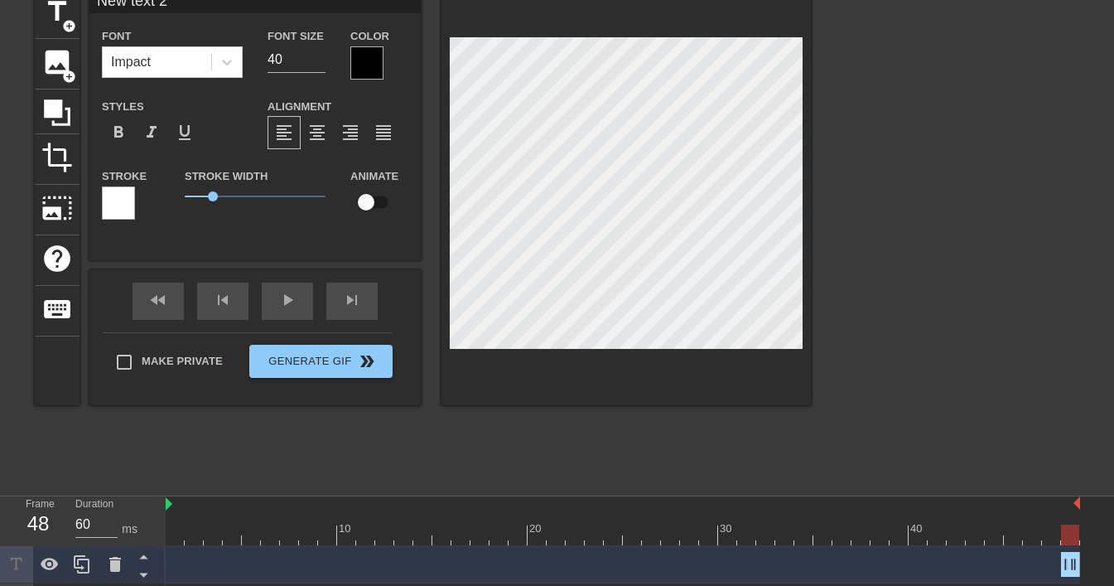
drag, startPoint x: 1074, startPoint y: 561, endPoint x: 1037, endPoint y: 563, distance: 37.3
click at [1037, 563] on div "New text 2 drag_handle drag_handle" at bounding box center [623, 564] width 915 height 25
drag, startPoint x: 1068, startPoint y: 567, endPoint x: 916, endPoint y: 556, distance: 152.8
click at [916, 556] on div "New text 2 drag_handle drag_handle" at bounding box center [623, 564] width 915 height 25
drag, startPoint x: 1067, startPoint y: 562, endPoint x: 914, endPoint y: 561, distance: 153.3
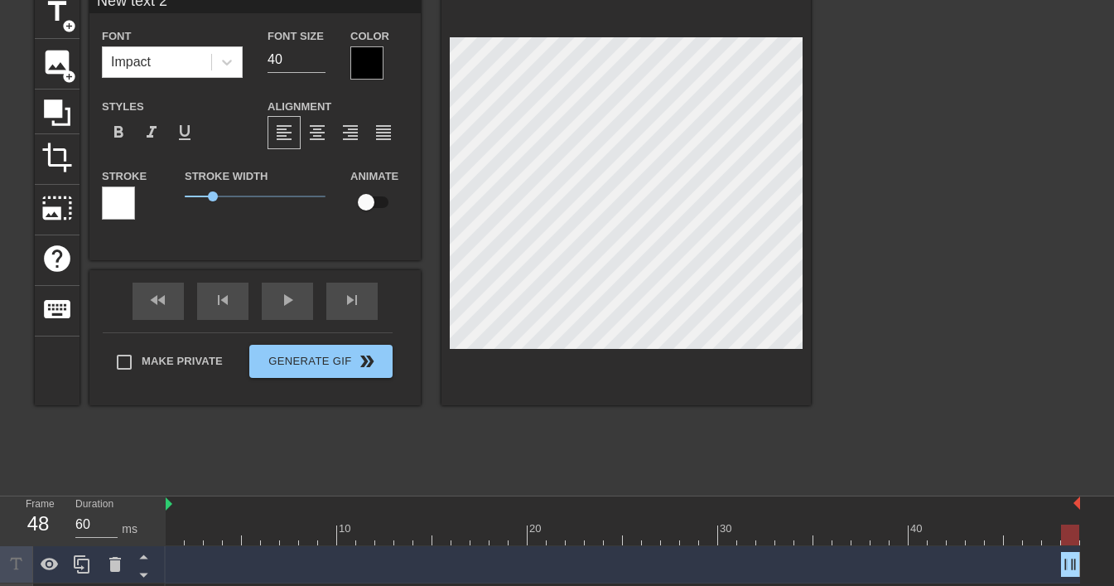
click at [915, 561] on div "New text 2 drag_handle drag_handle" at bounding box center [623, 564] width 915 height 25
click at [269, 307] on div "play_arrow" at bounding box center [287, 301] width 51 height 37
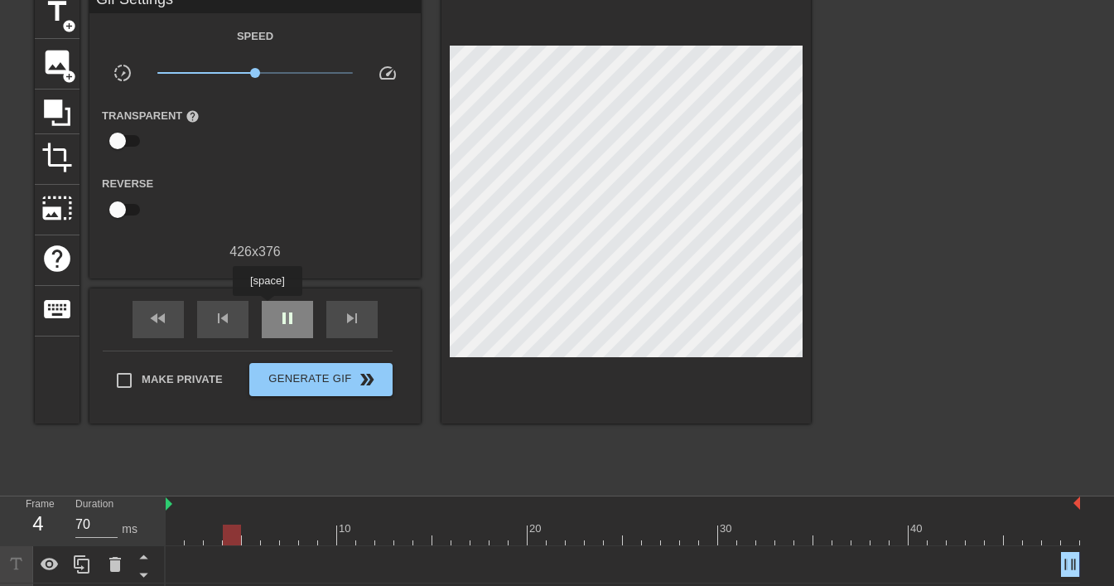
type input "60"
click at [269, 307] on div "pause" at bounding box center [287, 319] width 51 height 37
